Goal: Task Accomplishment & Management: Manage account settings

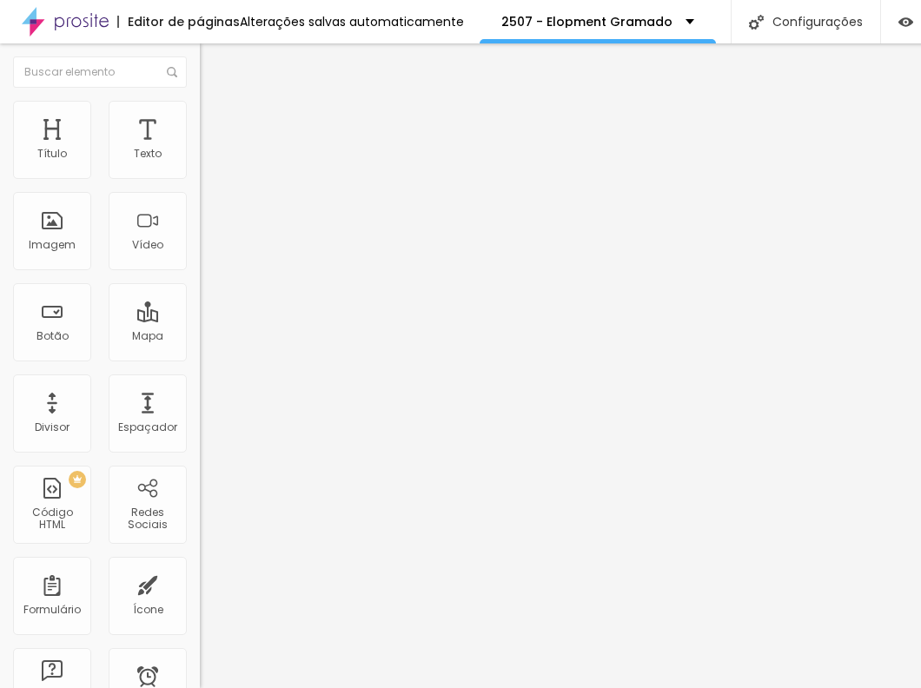
click at [200, 149] on span "Trocar imagem" at bounding box center [247, 142] width 95 height 15
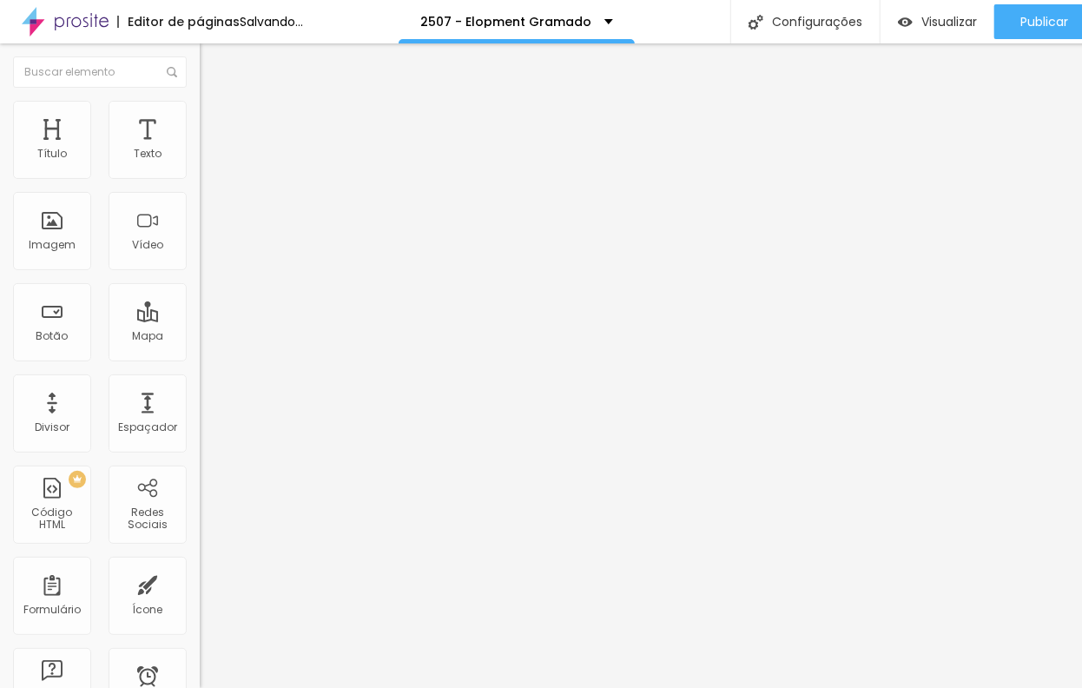
click at [200, 149] on span "Trocar imagem" at bounding box center [247, 142] width 95 height 15
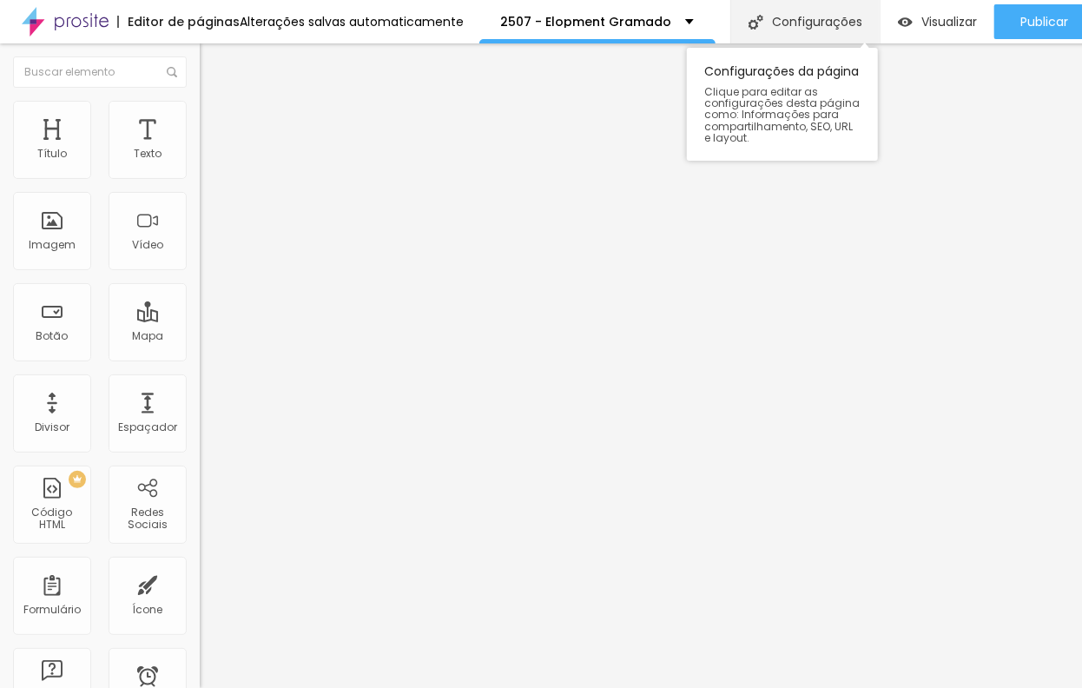
click at [847, 19] on div "Configurações" at bounding box center [804, 21] width 149 height 43
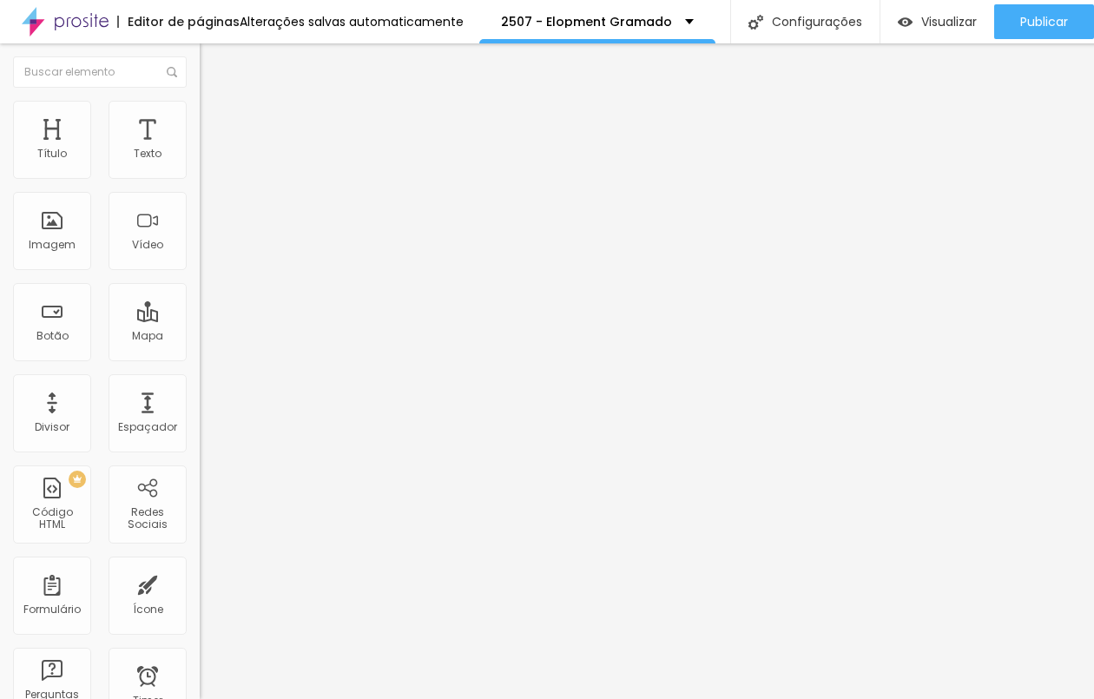
drag, startPoint x: 381, startPoint y: 588, endPoint x: 376, endPoint y: 565, distance: 24.0
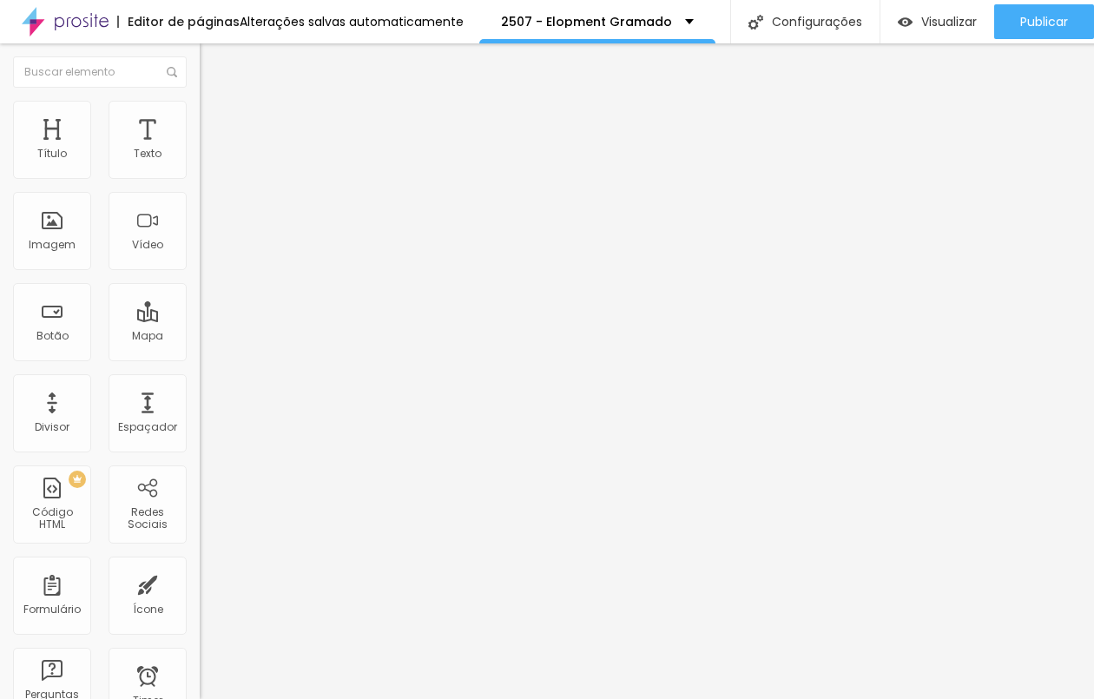
drag, startPoint x: 517, startPoint y: 260, endPoint x: 572, endPoint y: 261, distance: 55.6
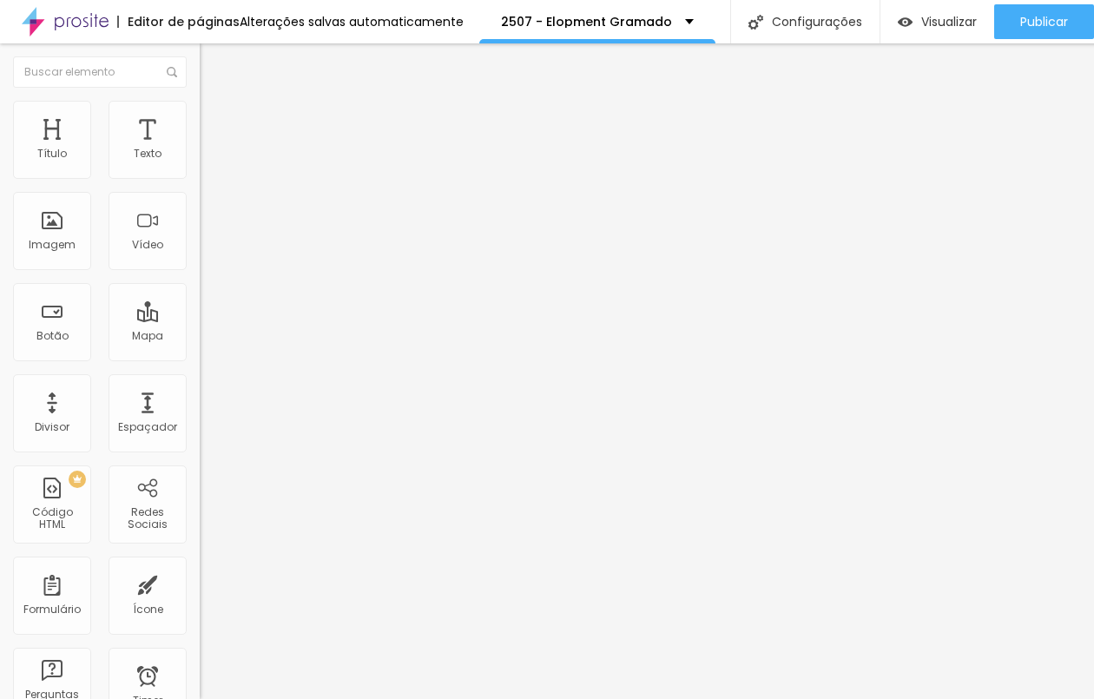
type input "/2e532_07-elopment-g6r8"
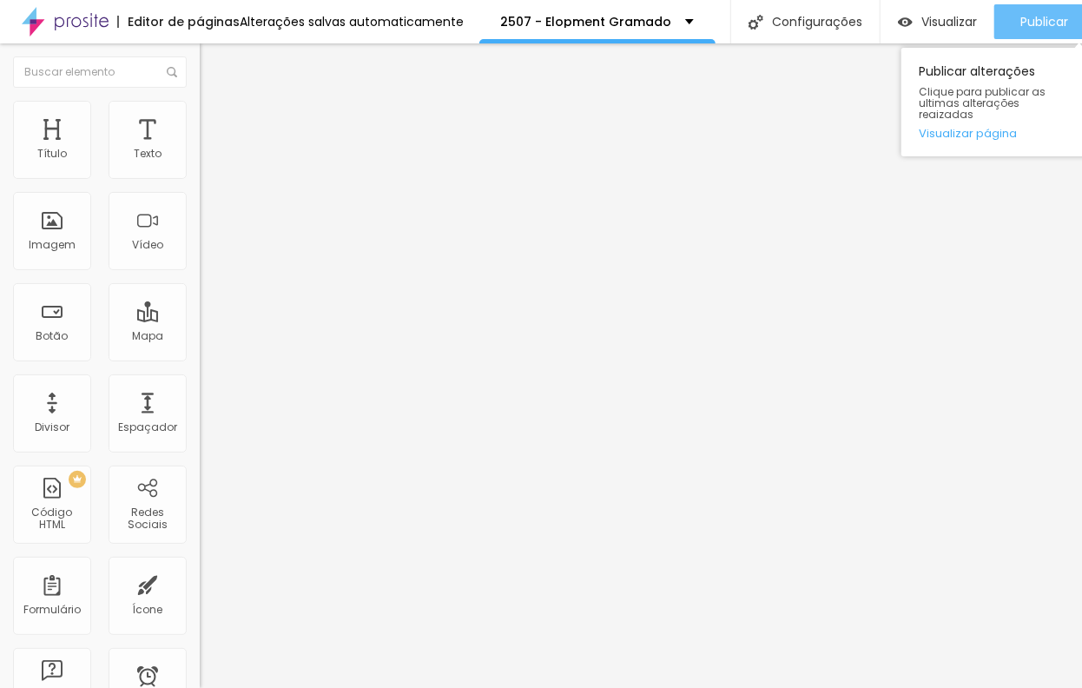
click at [920, 14] on button "Publicar" at bounding box center [1045, 21] width 100 height 35
